Goal: Information Seeking & Learning: Learn about a topic

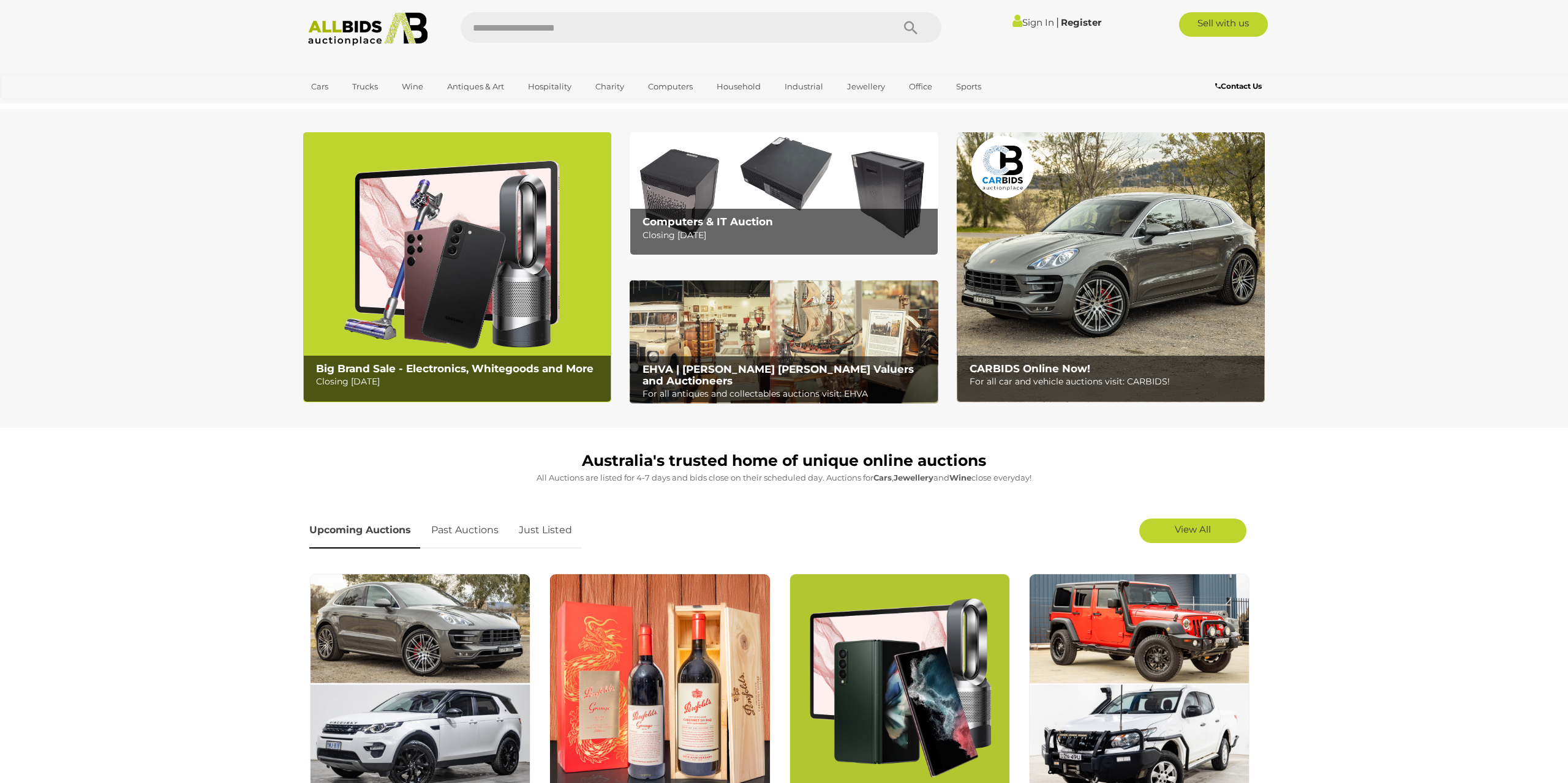
click at [621, 35] on input "text" at bounding box center [670, 28] width 420 height 30
type input "******"
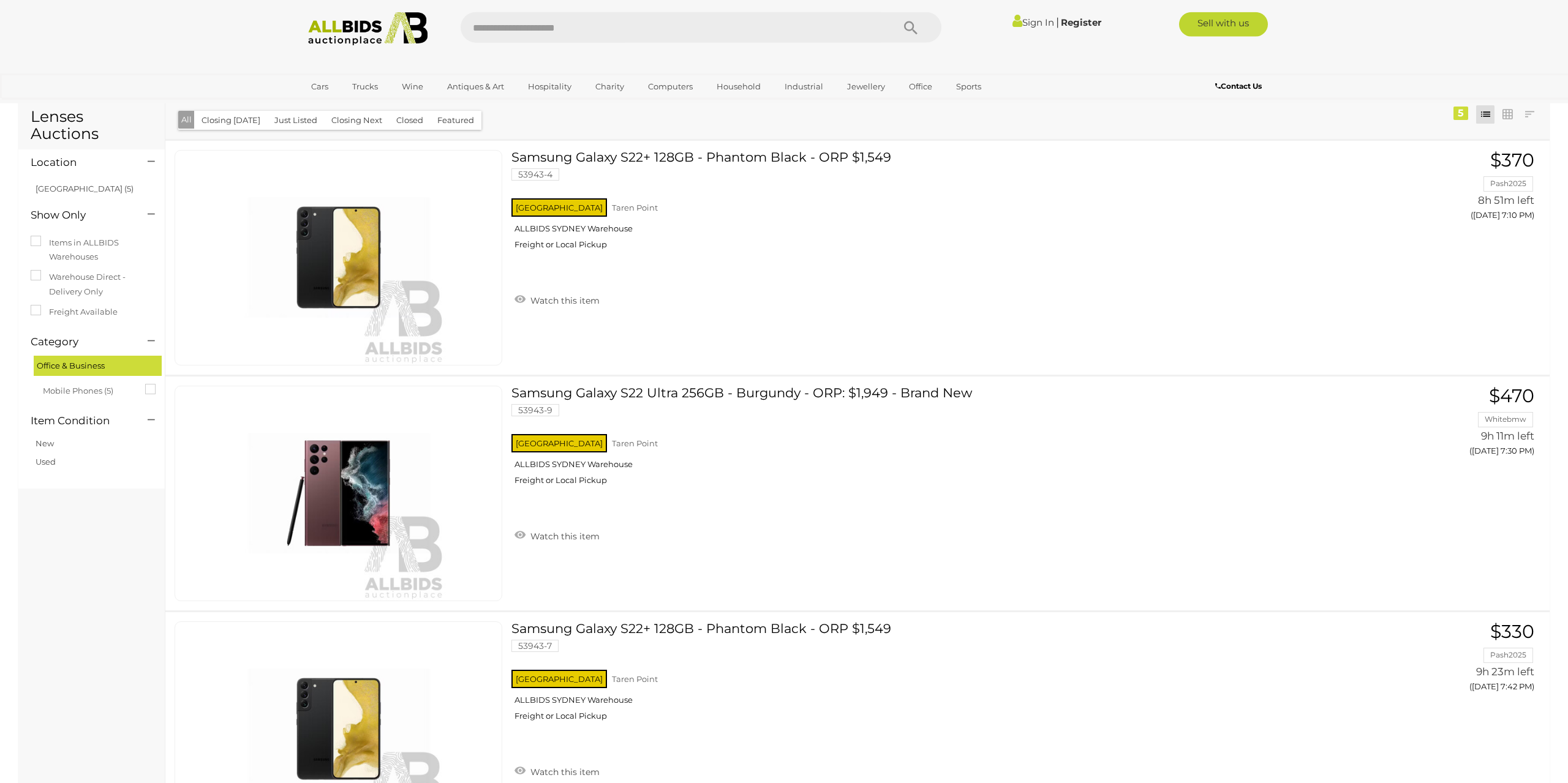
scroll to position [41, 0]
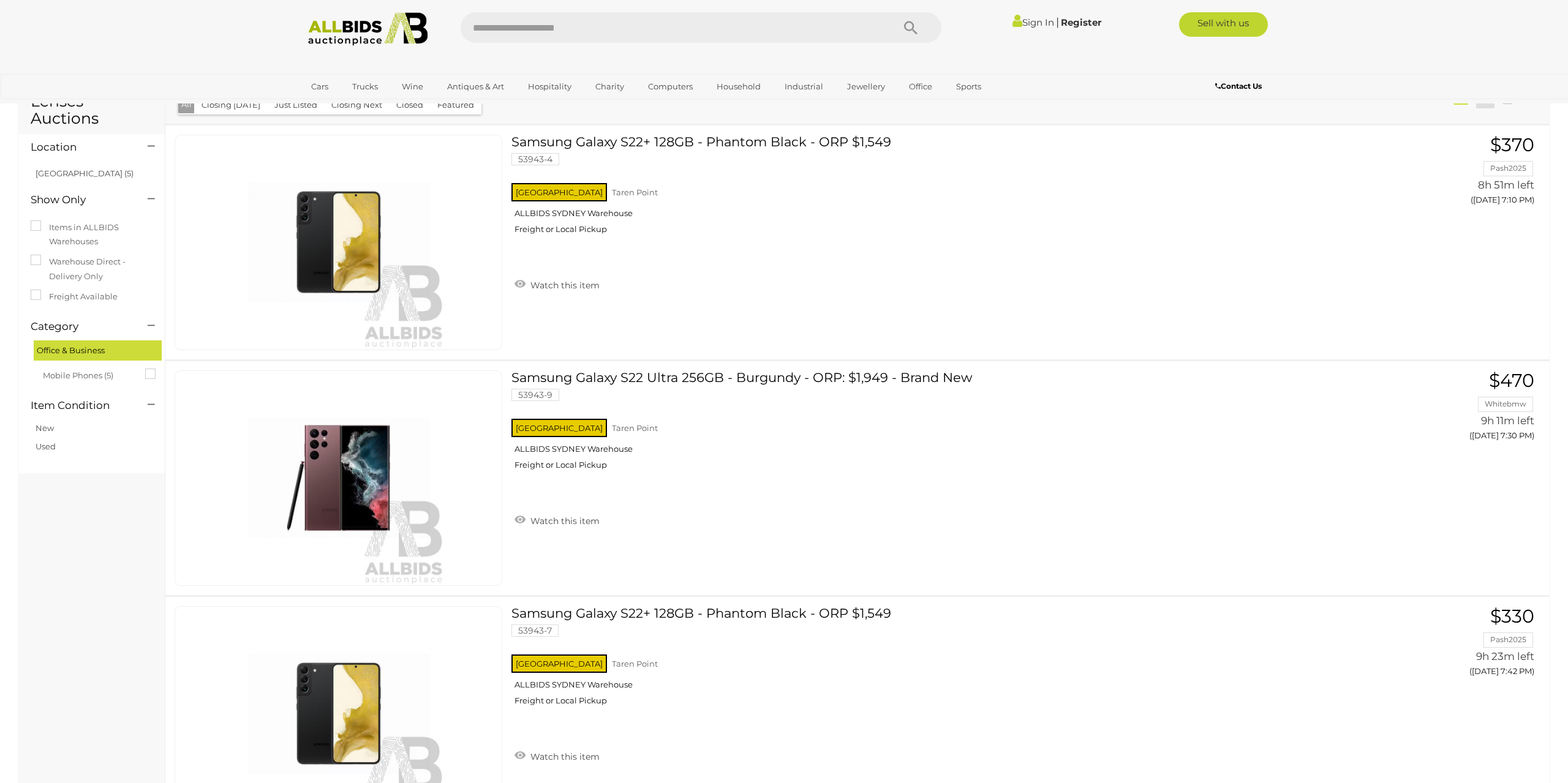
click at [565, 29] on input "text" at bounding box center [670, 28] width 420 height 30
type input "**********"
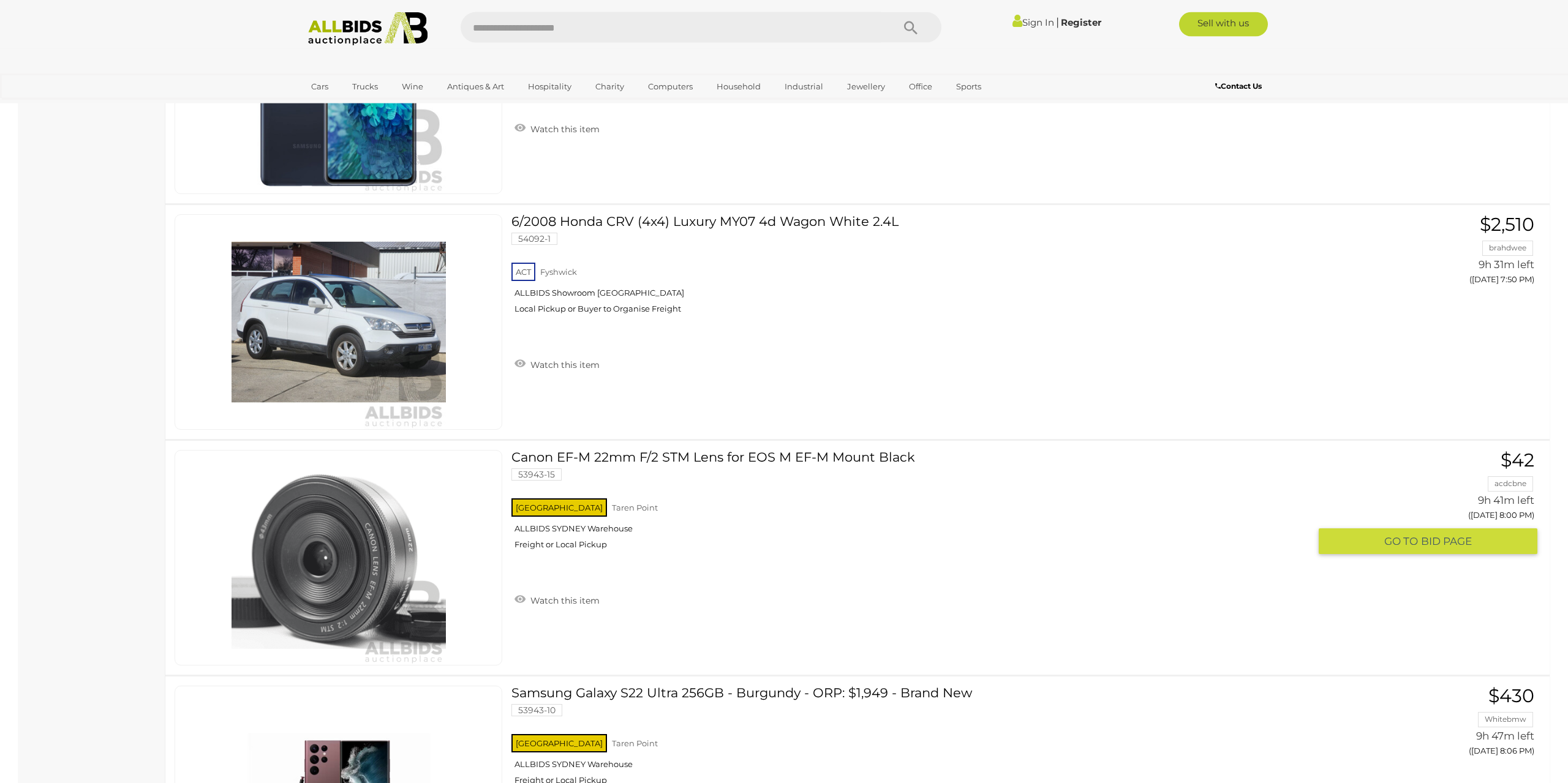
scroll to position [1374, 0]
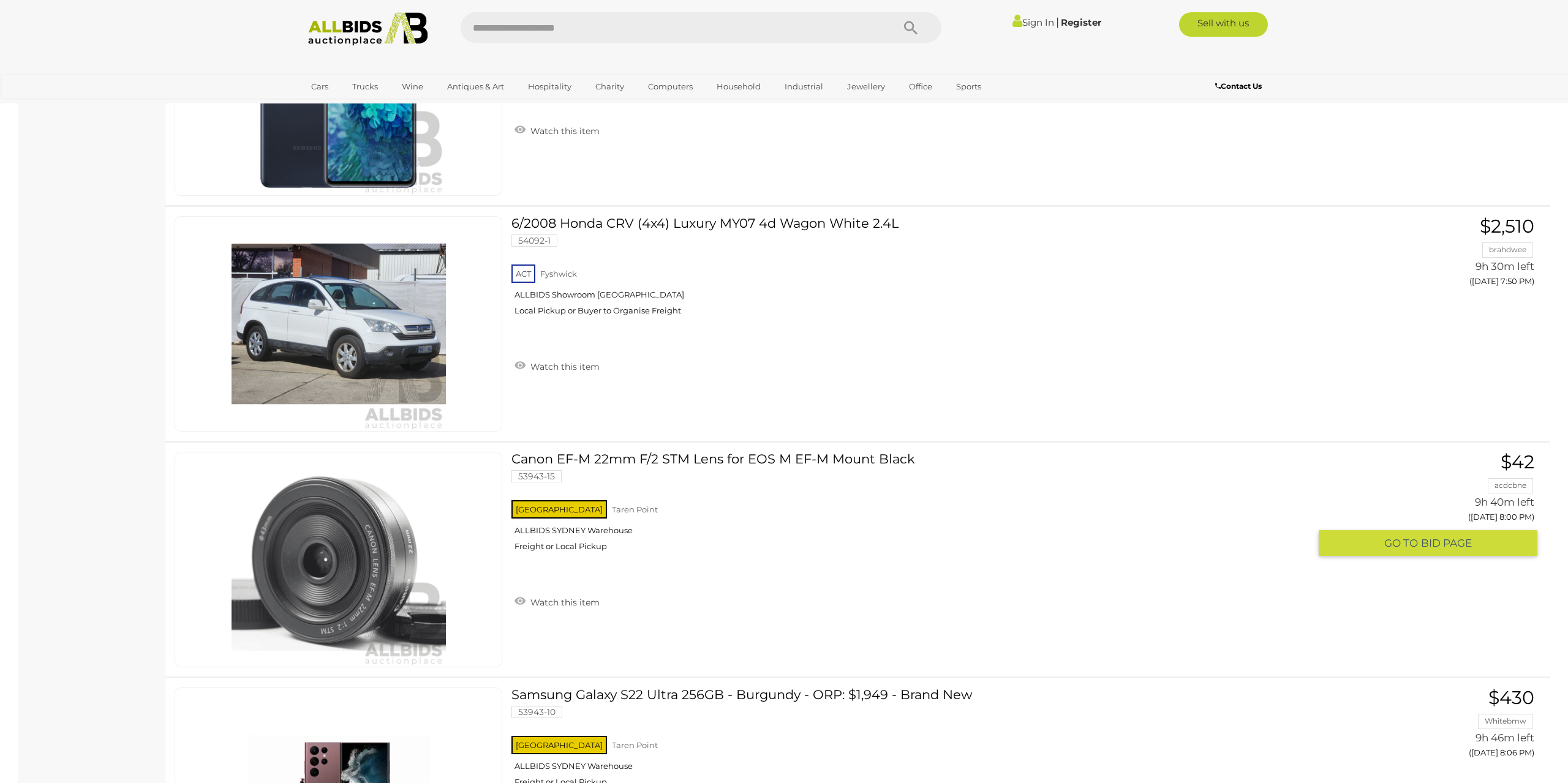
click at [713, 455] on link "Canon EF-M 22mm F/2 STM Lens for EOS M EF-M Mount Black 53943-15 [GEOGRAPHIC_DA…" at bounding box center [915, 506] width 789 height 109
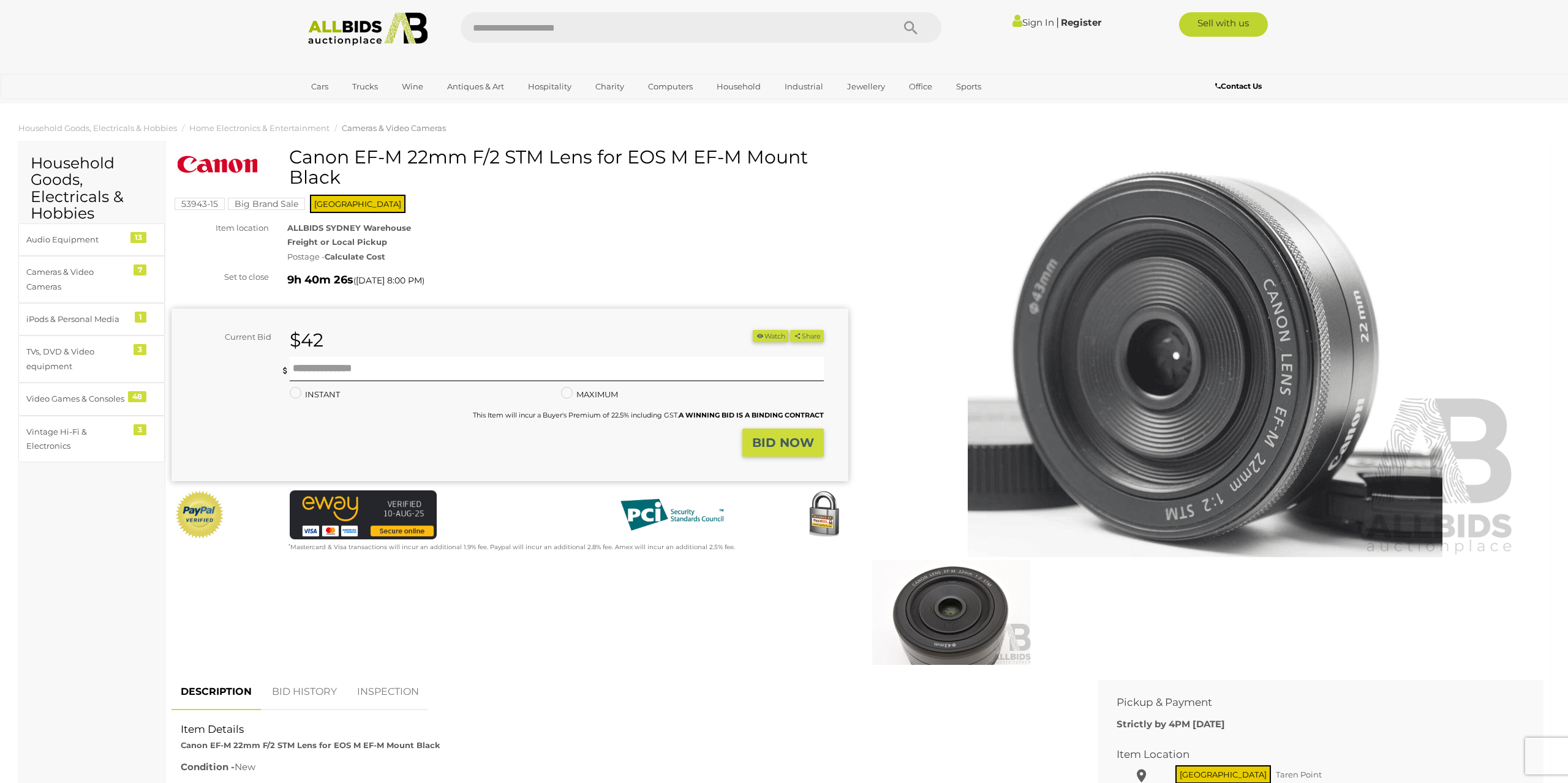
click at [374, 128] on span "Cameras & Video Cameras" at bounding box center [394, 128] width 104 height 10
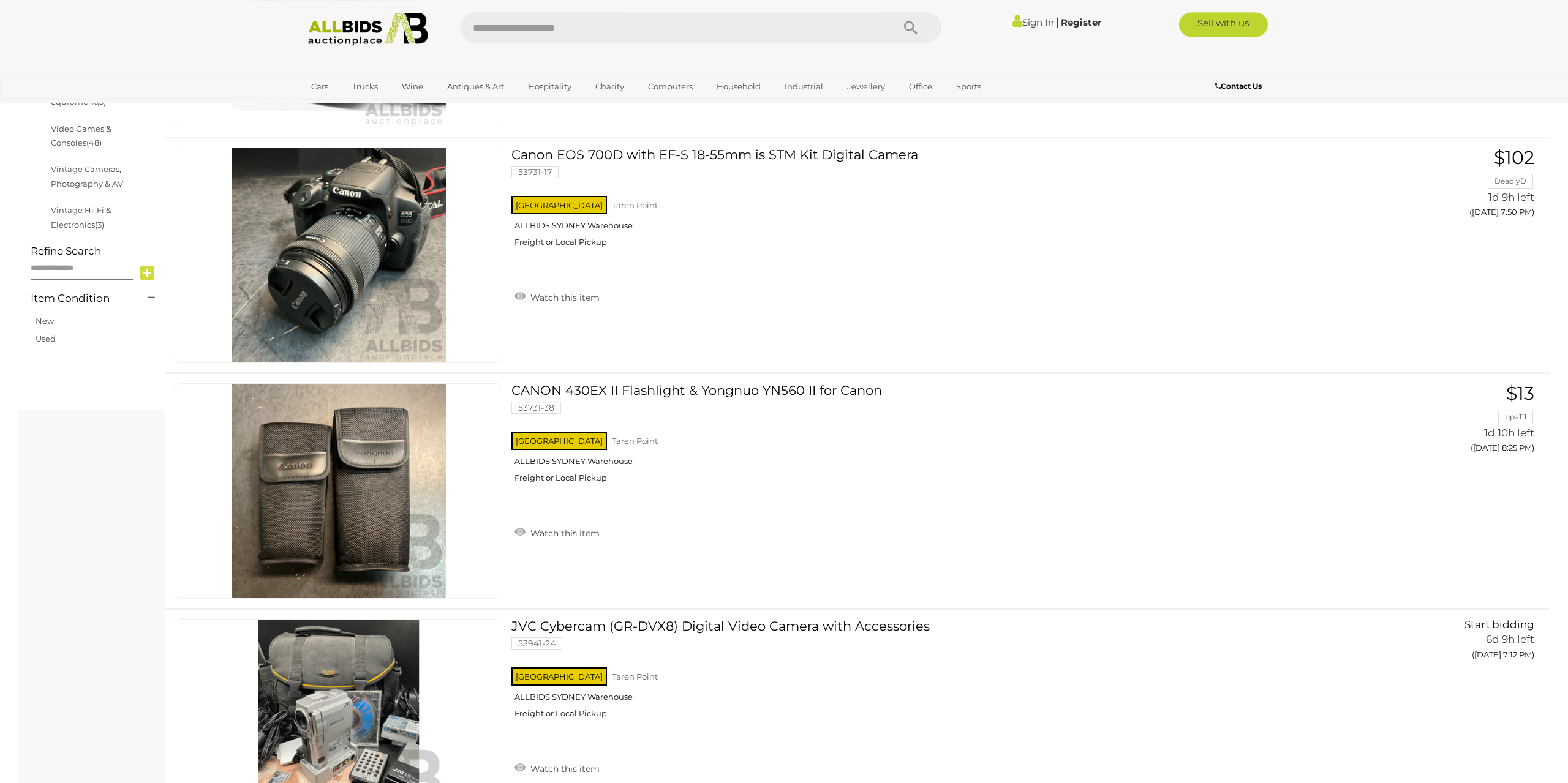
scroll to position [668, 0]
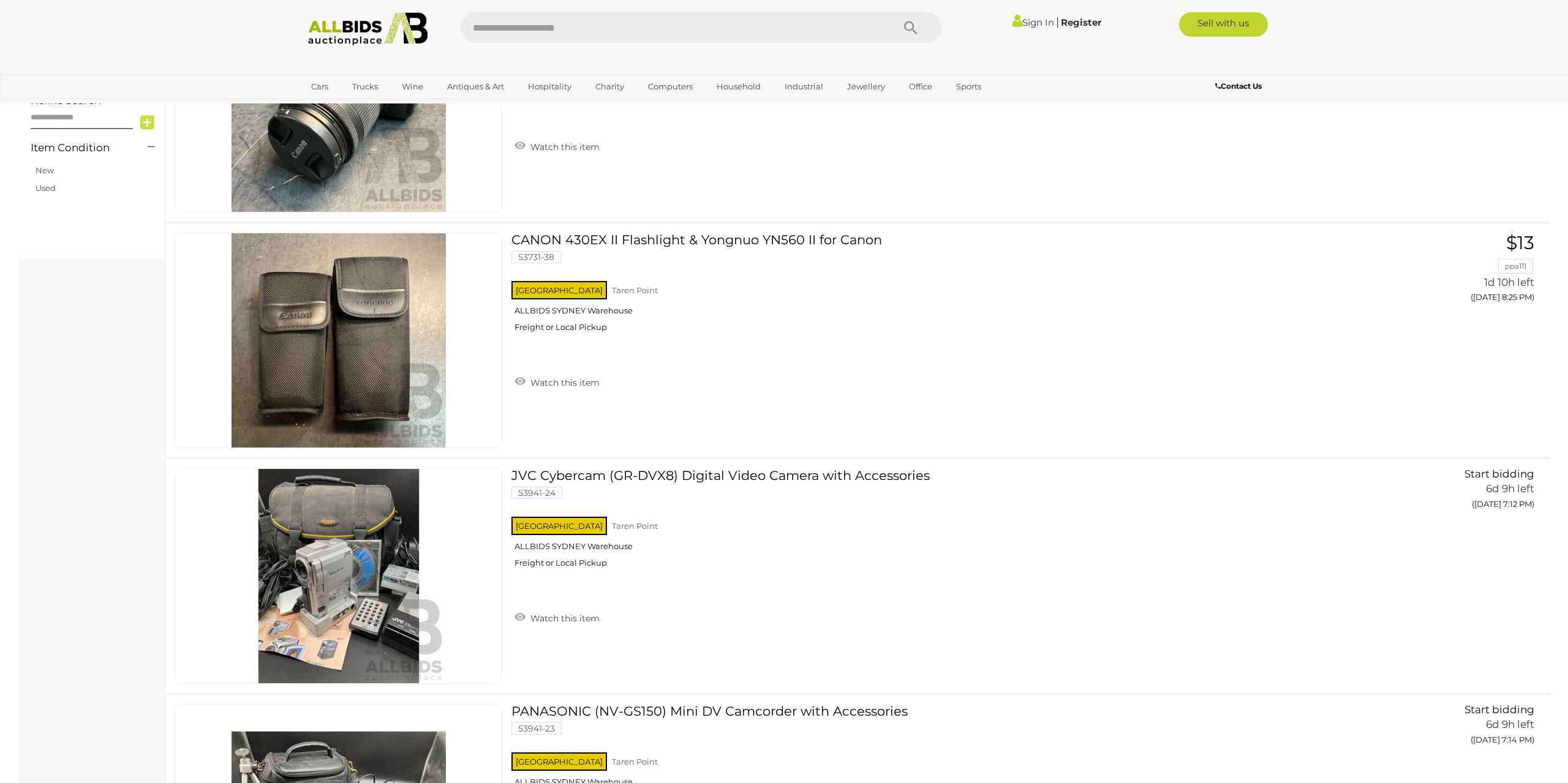
click at [88, 508] on div "Cameras & Video Cameras Alert this sale Location" at bounding box center [92, 349] width 147 height 1754
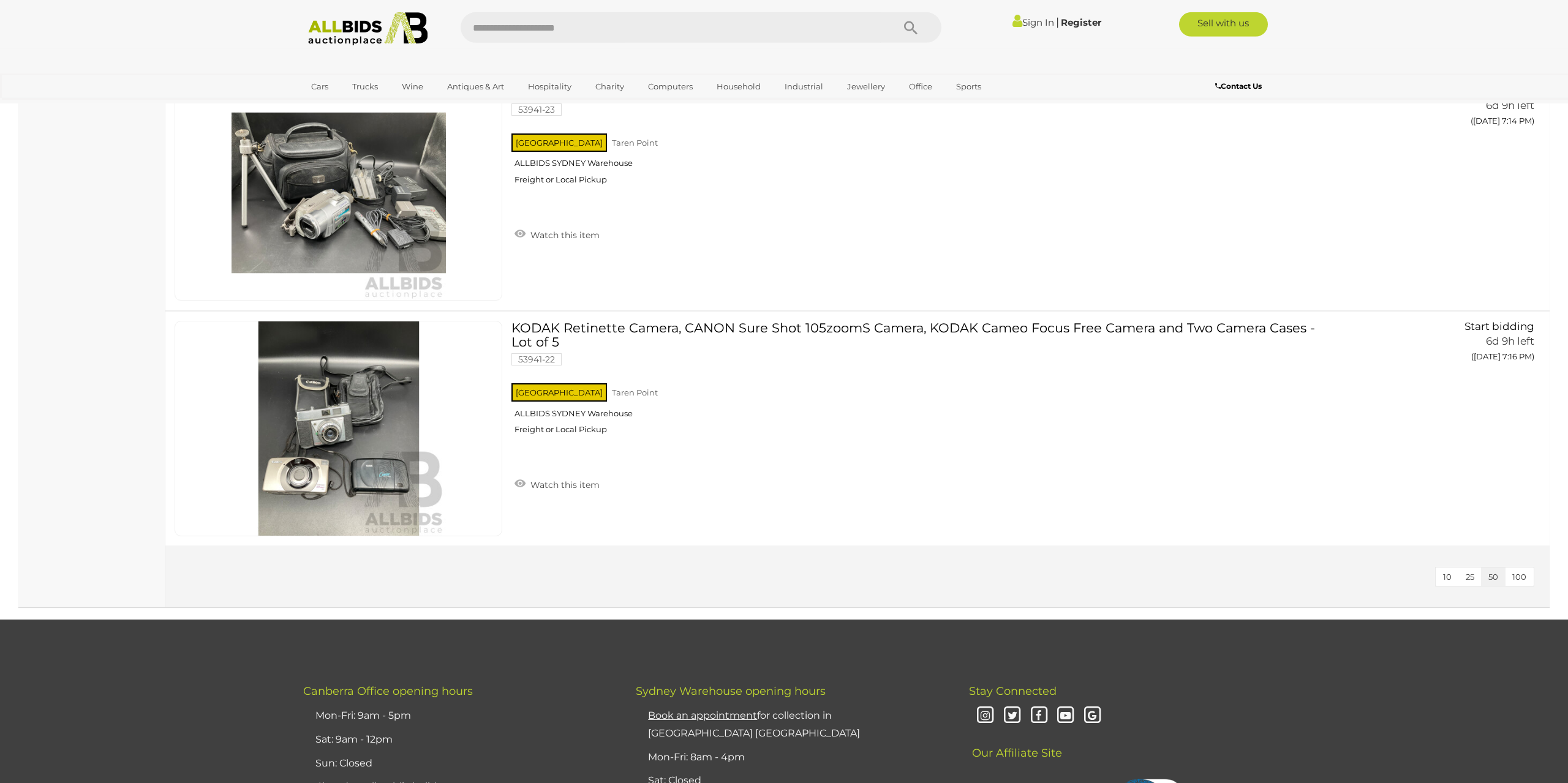
scroll to position [1292, 0]
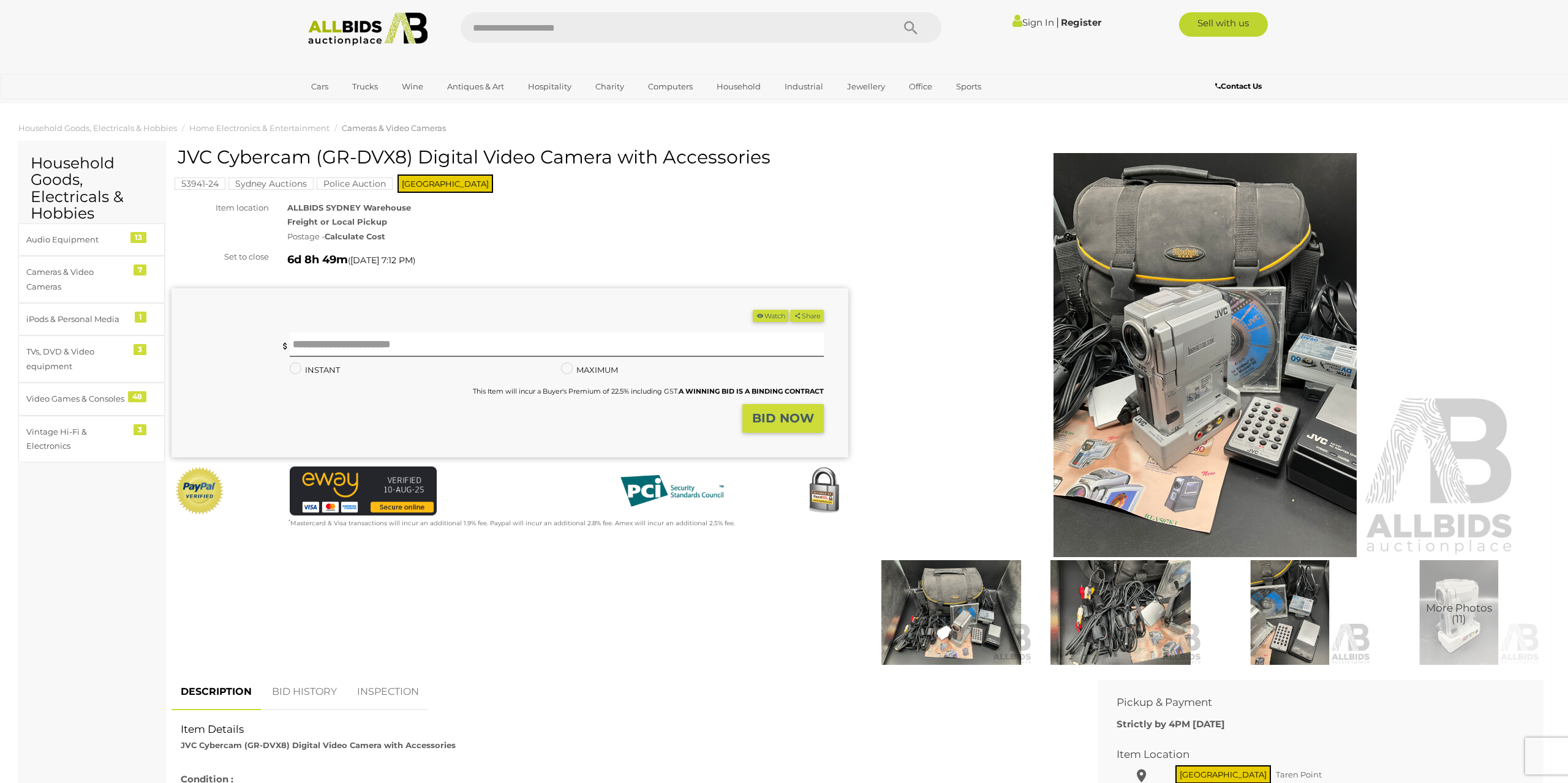
click at [1218, 285] on img at bounding box center [1205, 355] width 627 height 404
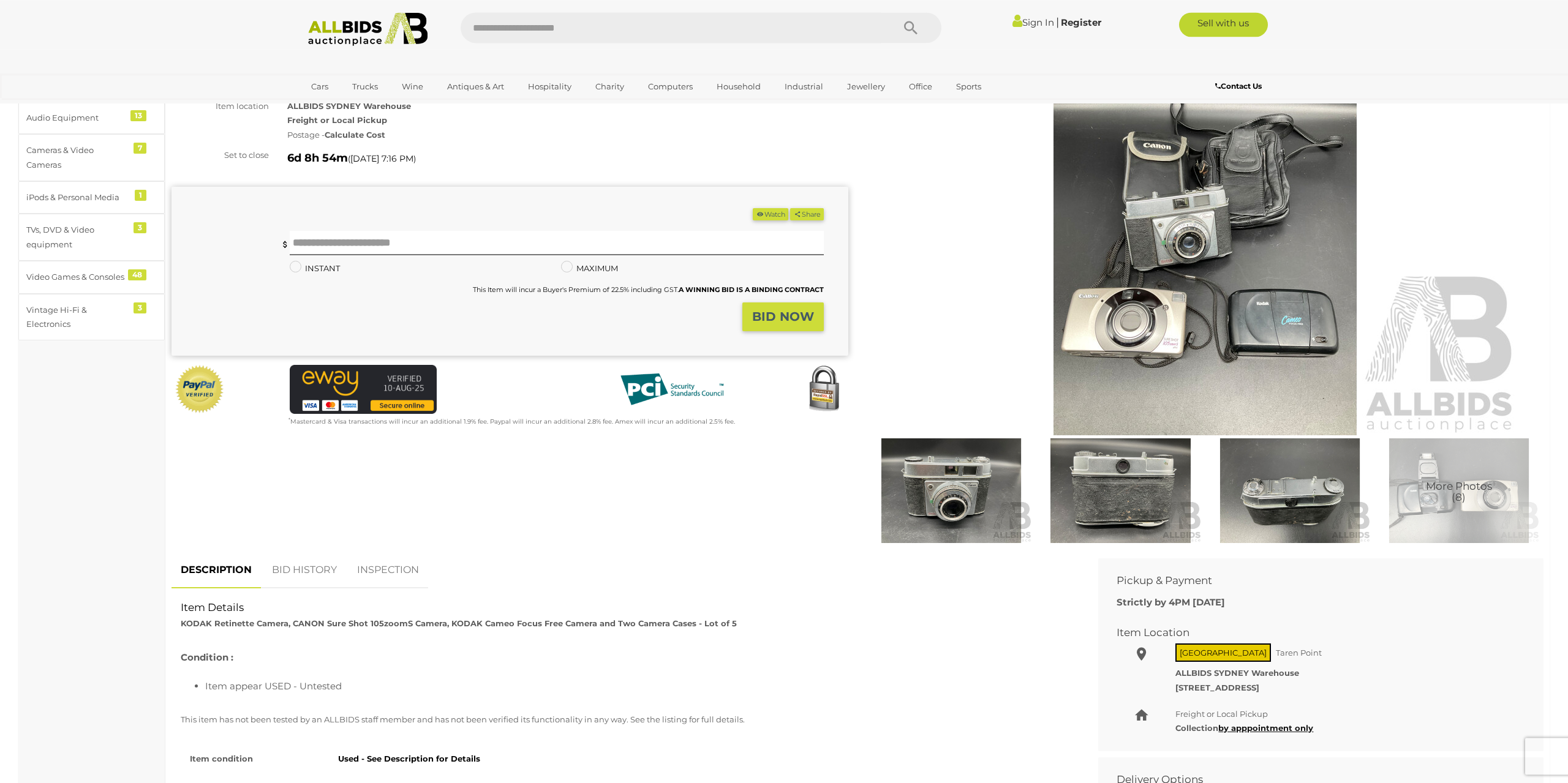
scroll to position [125, 0]
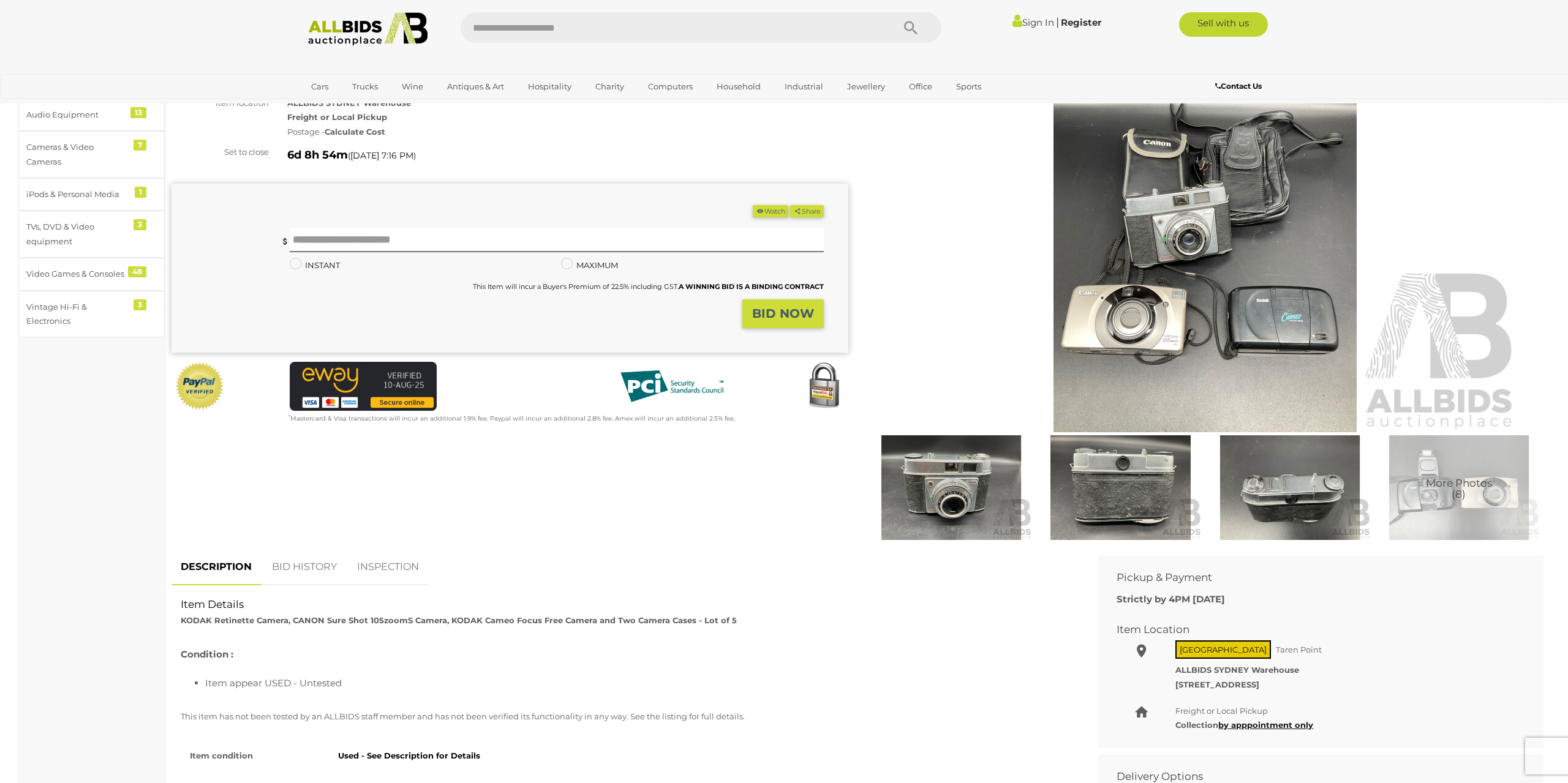
click at [1184, 246] on img at bounding box center [1205, 230] width 627 height 404
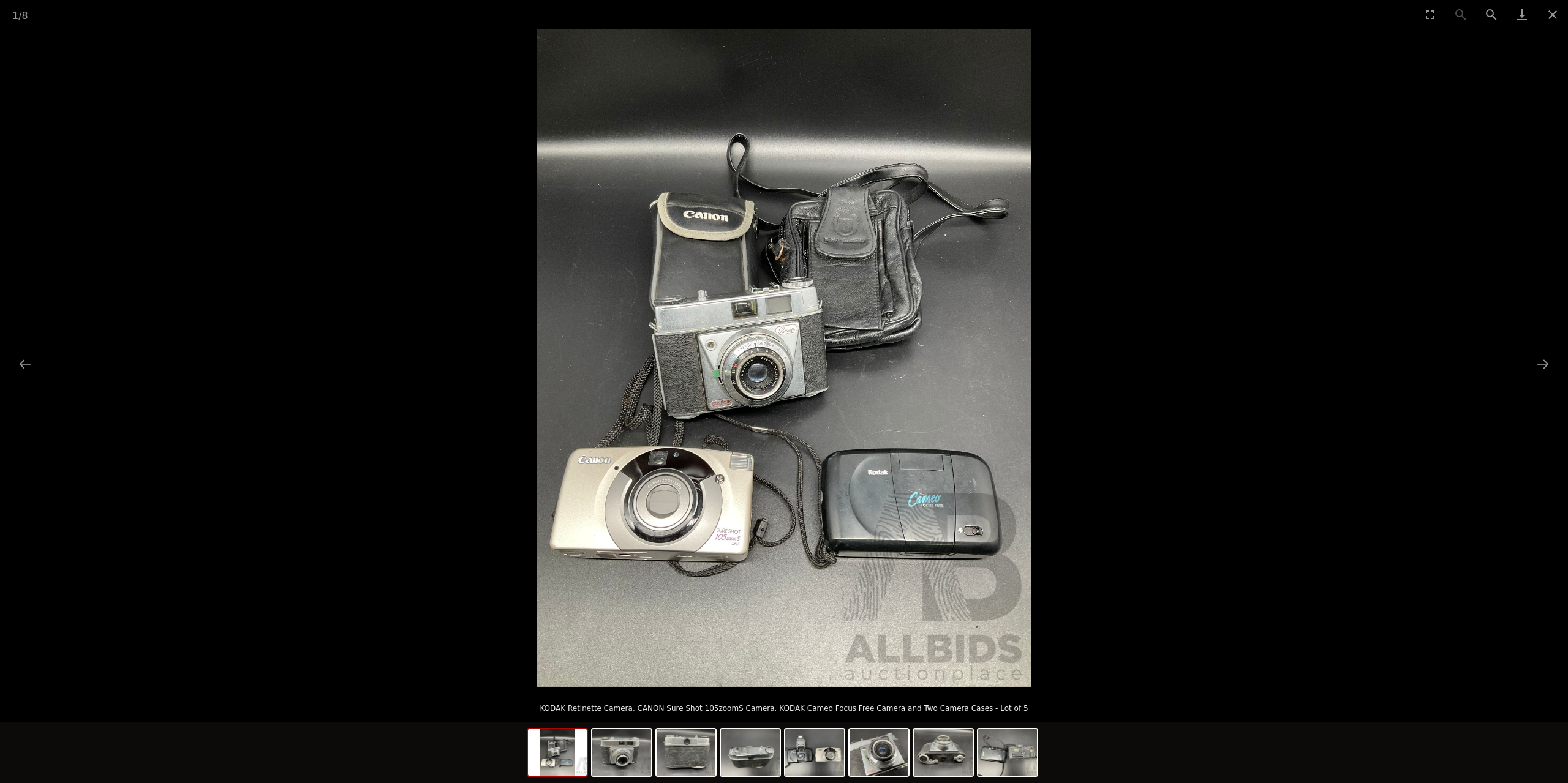
click at [766, 345] on img at bounding box center [784, 358] width 493 height 658
click at [745, 353] on img at bounding box center [784, 358] width 493 height 658
click at [696, 743] on img at bounding box center [686, 752] width 59 height 46
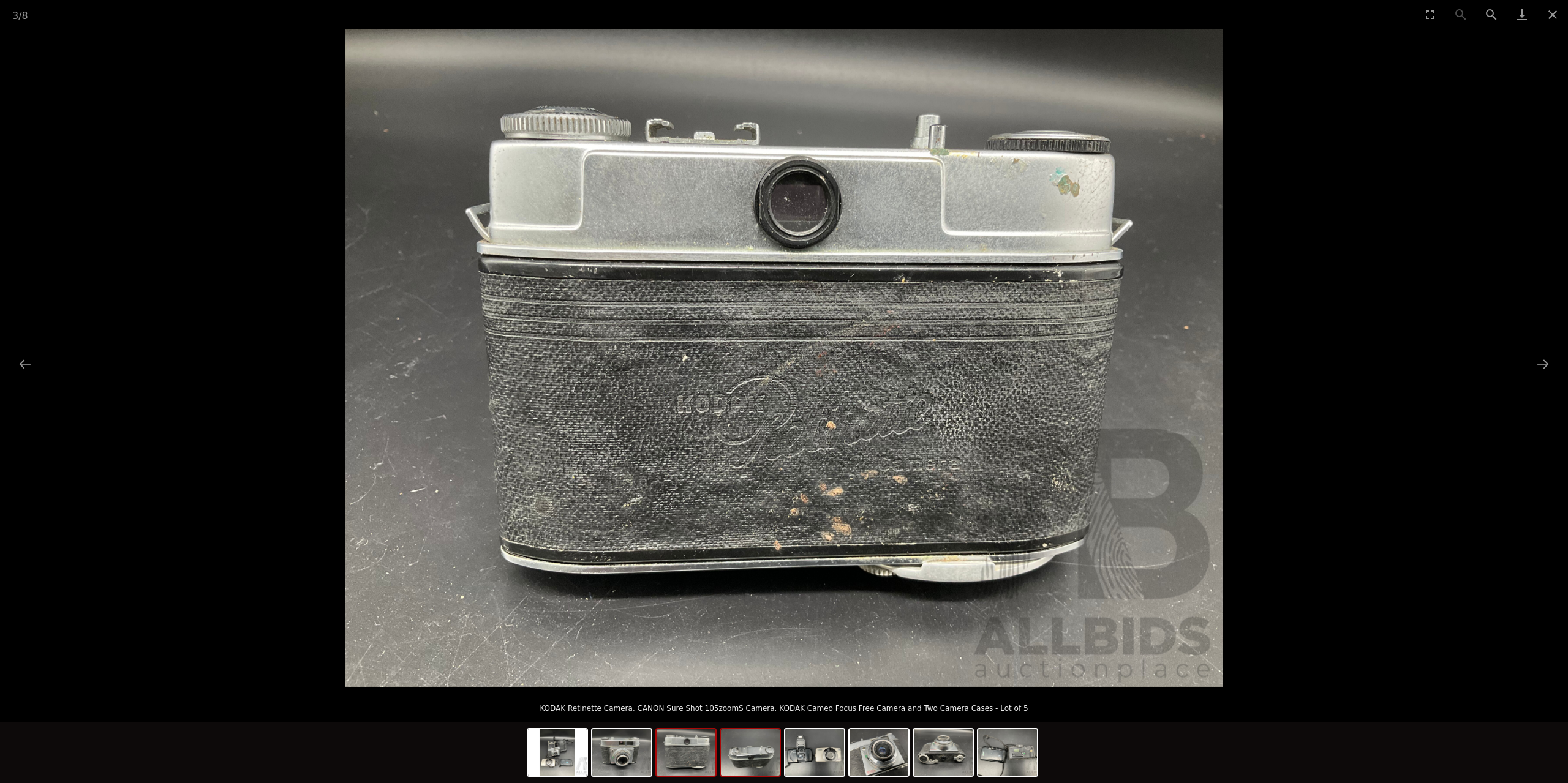
click at [756, 755] on img at bounding box center [750, 752] width 59 height 46
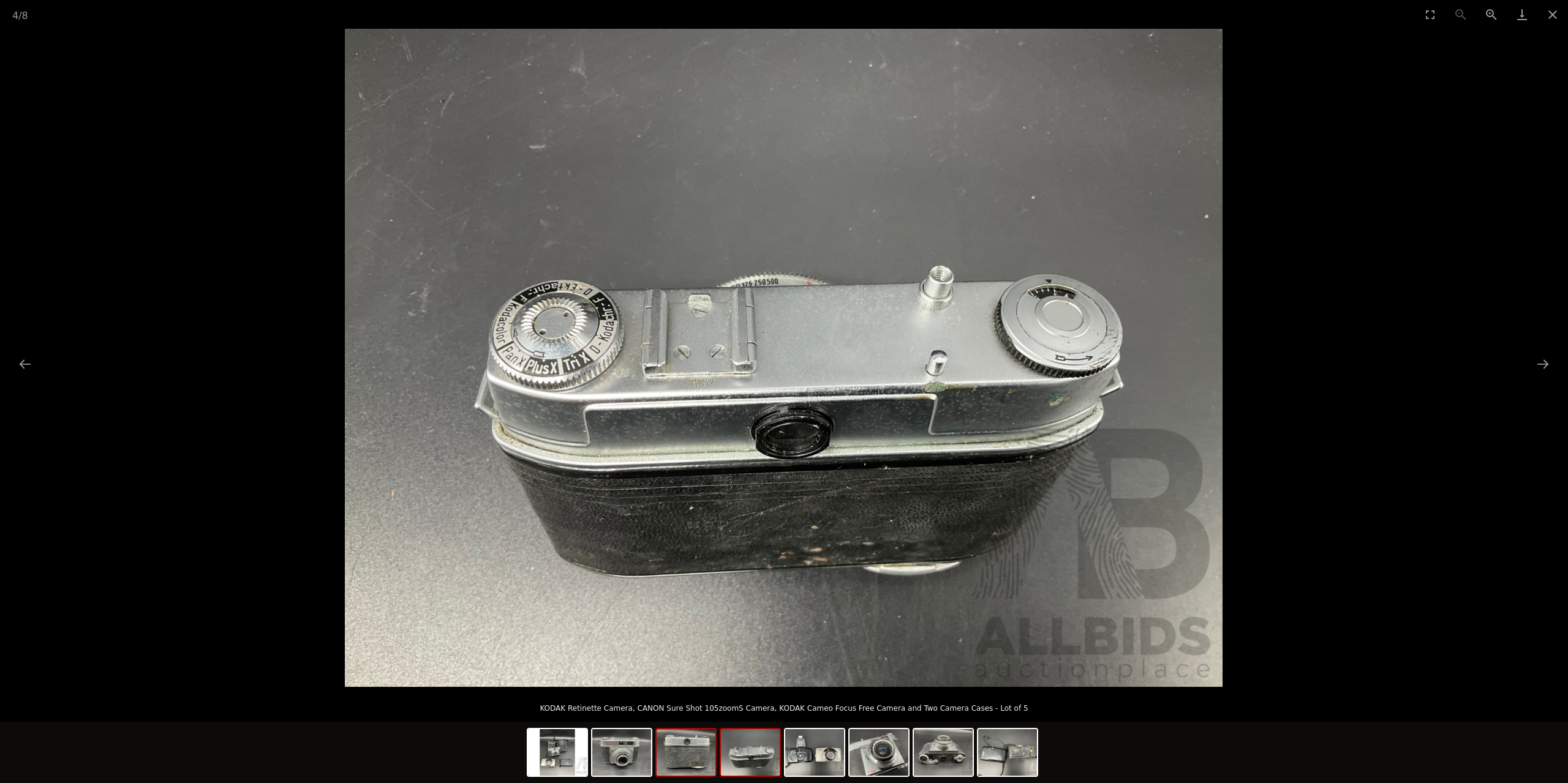
click at [703, 752] on img at bounding box center [686, 752] width 59 height 46
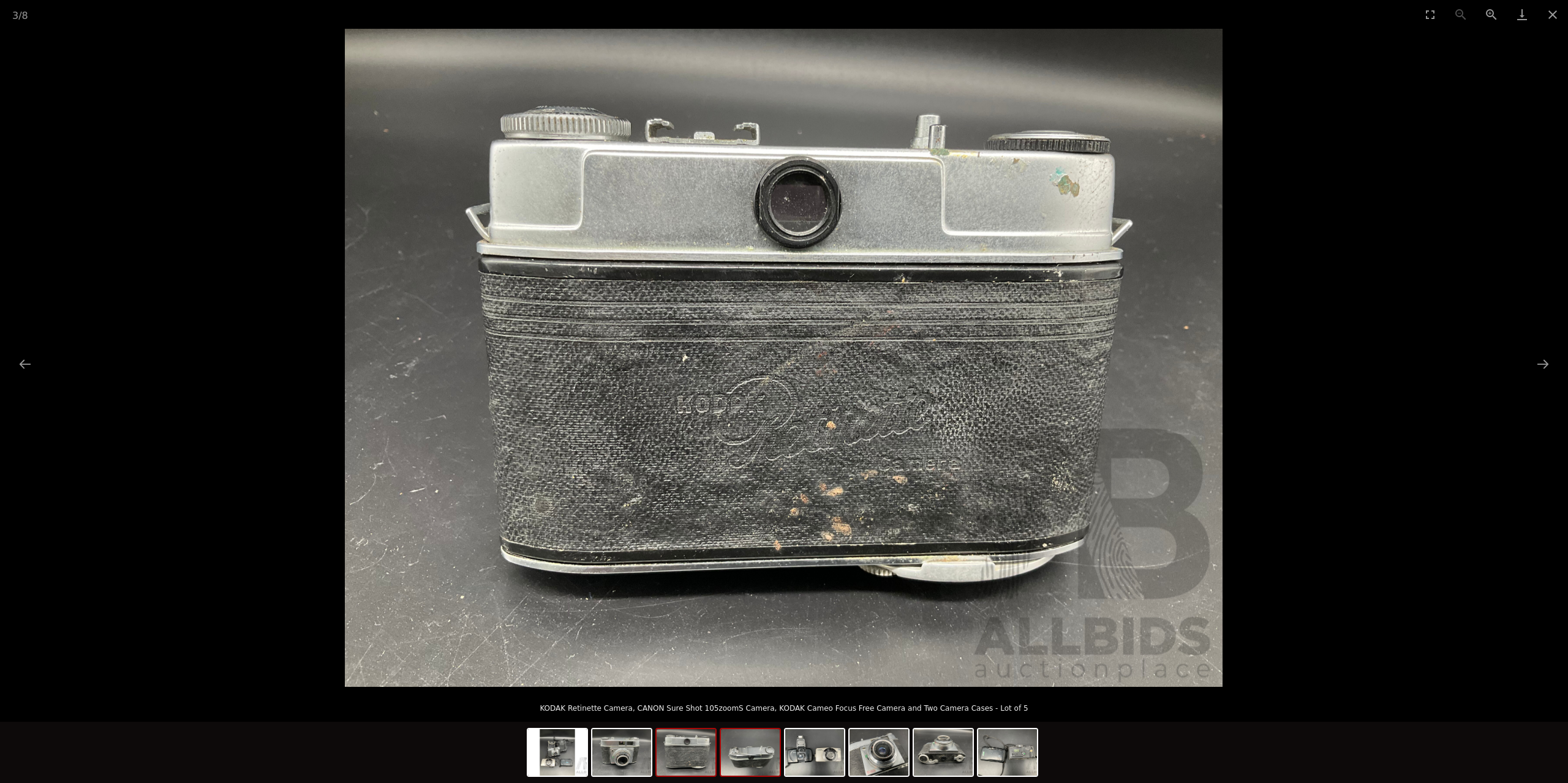
click at [767, 760] on img at bounding box center [750, 752] width 59 height 46
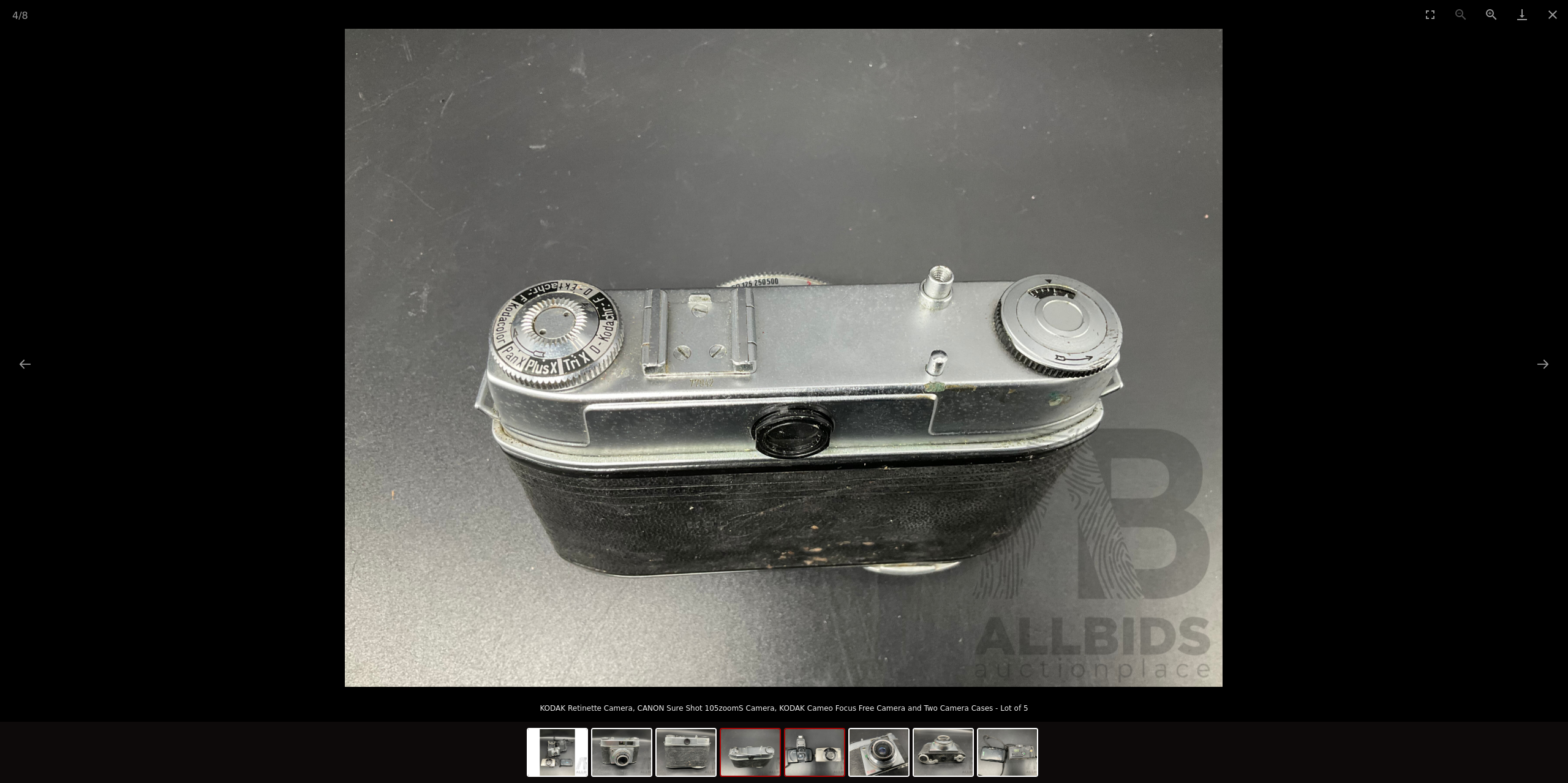
click at [812, 763] on img at bounding box center [814, 752] width 59 height 46
